Goal: Transaction & Acquisition: Book appointment/travel/reservation

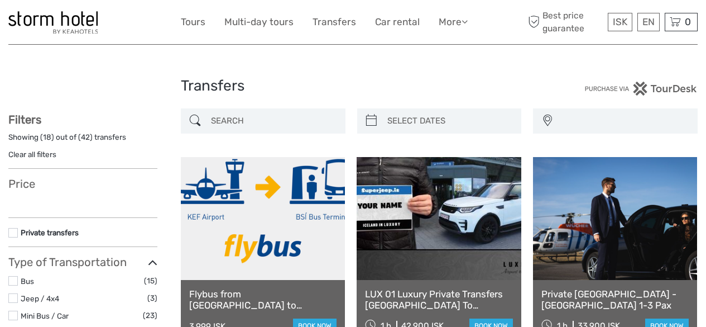
select select
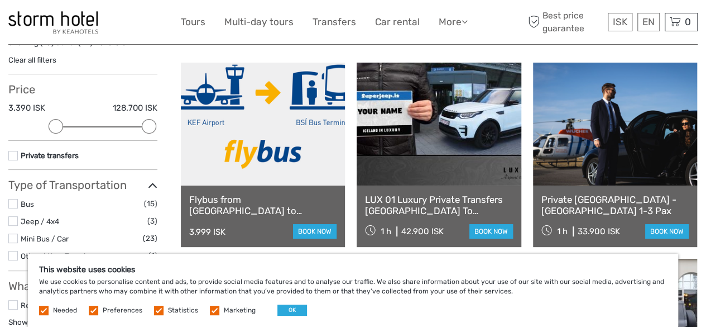
scroll to position [94, 0]
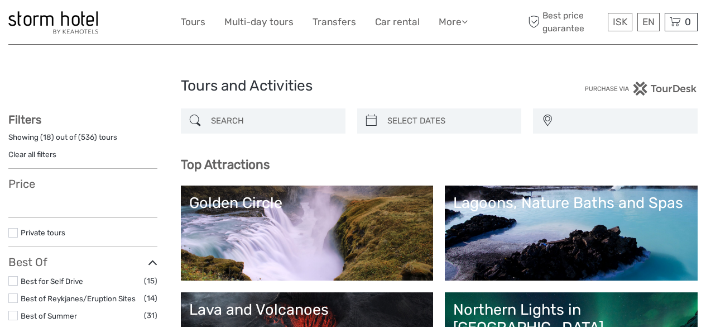
select select
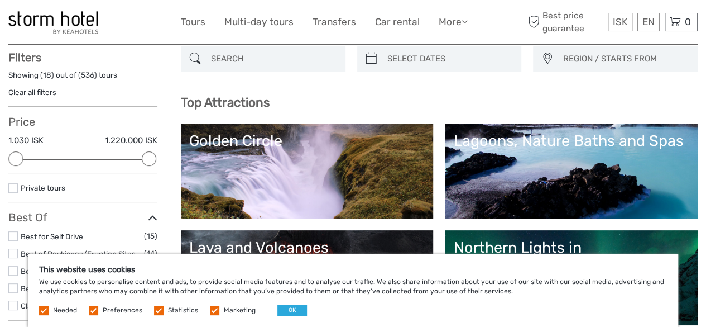
scroll to position [63, 0]
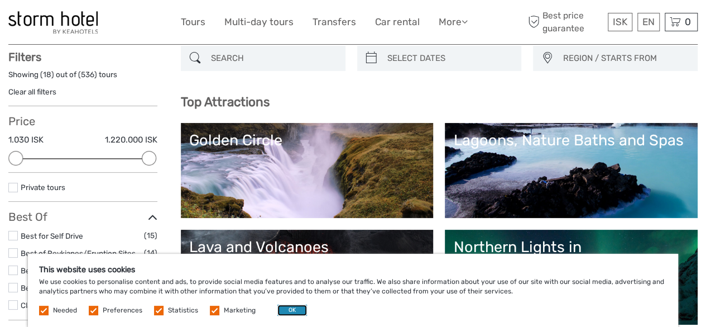
click at [280, 309] on button "OK" at bounding box center [292, 309] width 30 height 11
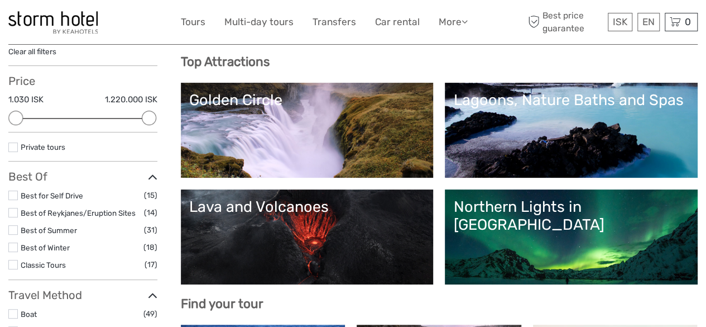
scroll to position [103, 0]
click at [392, 136] on link "Golden Circle" at bounding box center [307, 130] width 236 height 78
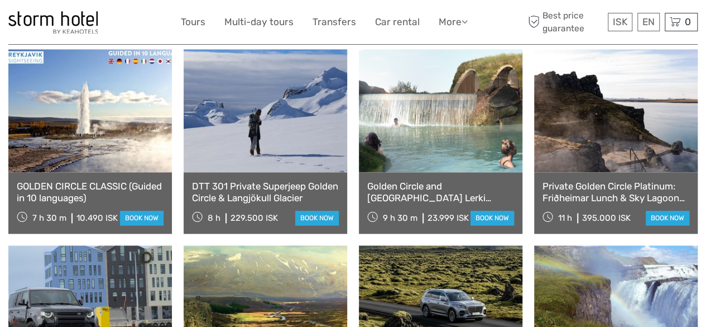
scroll to position [788, 0]
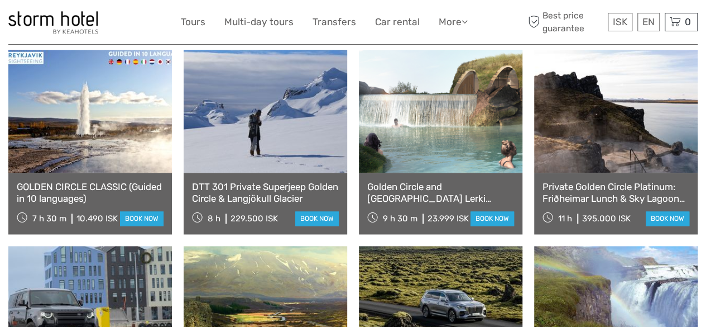
click at [664, 109] on link at bounding box center [616, 111] width 164 height 123
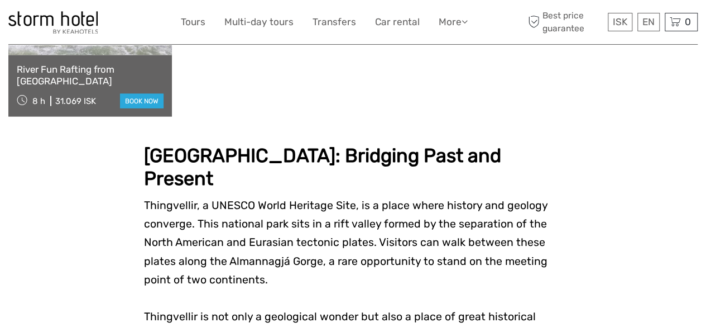
scroll to position [1297, 0]
click at [196, 26] on link "Tours" at bounding box center [193, 22] width 25 height 16
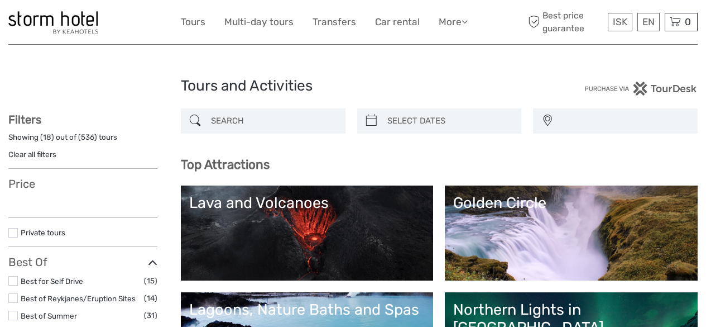
select select
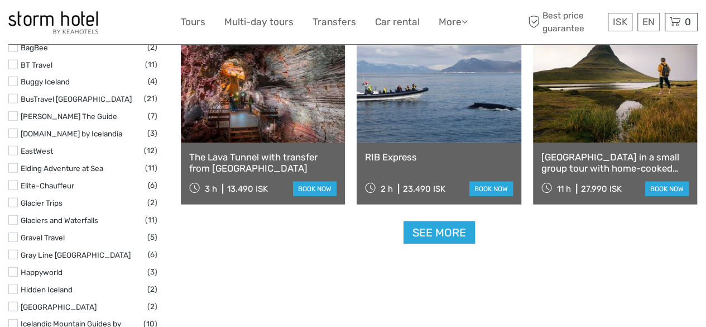
scroll to position [1390, 0]
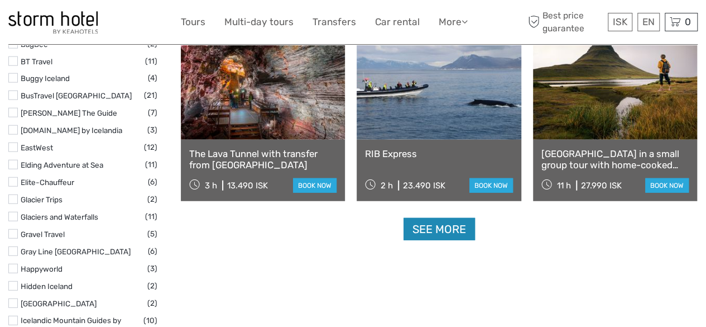
click at [438, 236] on link "See more" at bounding box center [439, 229] width 71 height 23
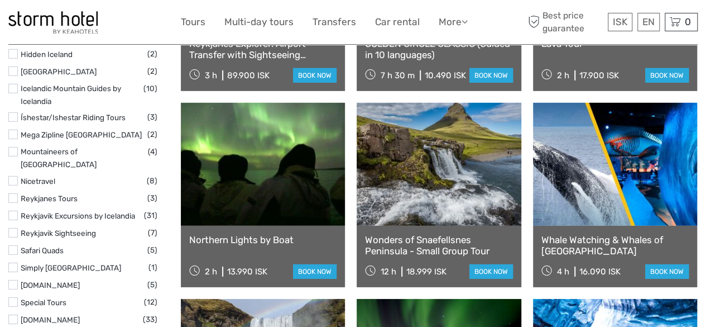
scroll to position [1622, 0]
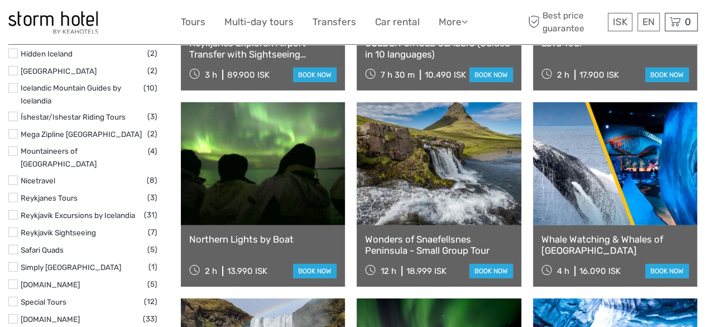
click at [496, 270] on link "book now" at bounding box center [491, 270] width 44 height 15
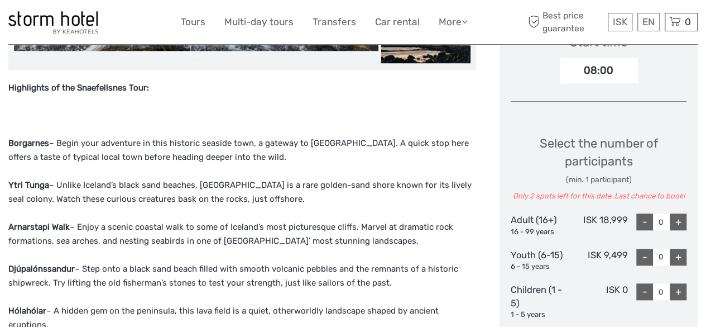
scroll to position [397, 0]
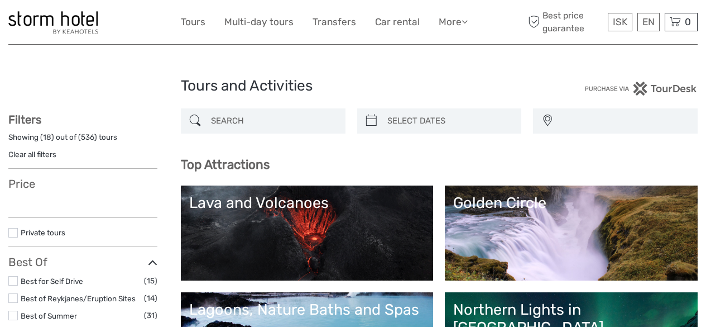
select select
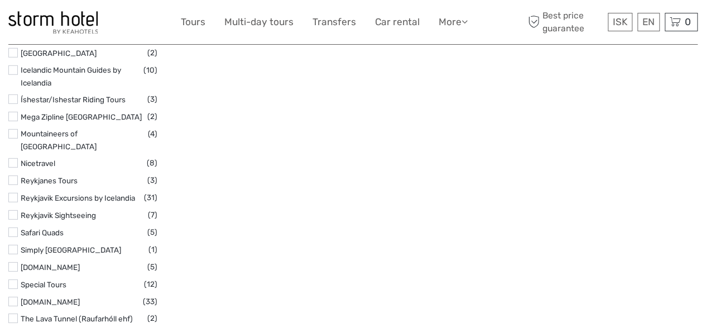
select select
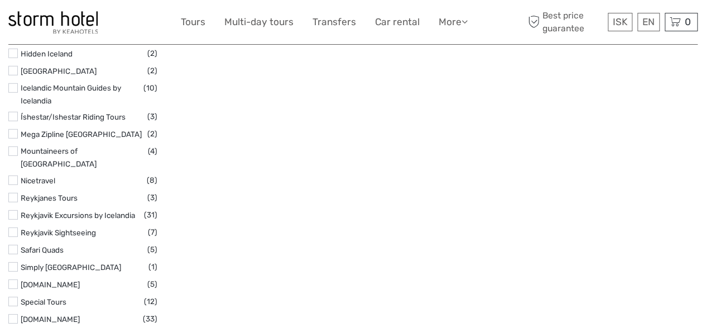
scroll to position [1390, 0]
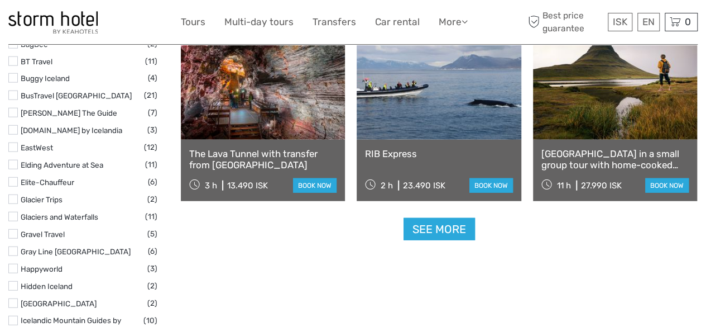
click at [620, 150] on link "Snæfellsnes Peninsula in a small group tour with home-cooked meal included" at bounding box center [614, 159] width 147 height 23
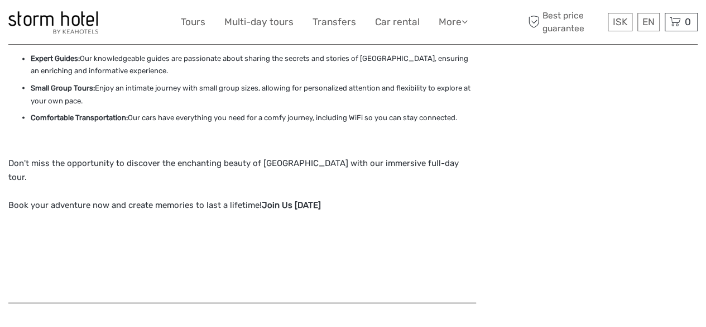
scroll to position [996, 0]
